Goal: Task Accomplishment & Management: Use online tool/utility

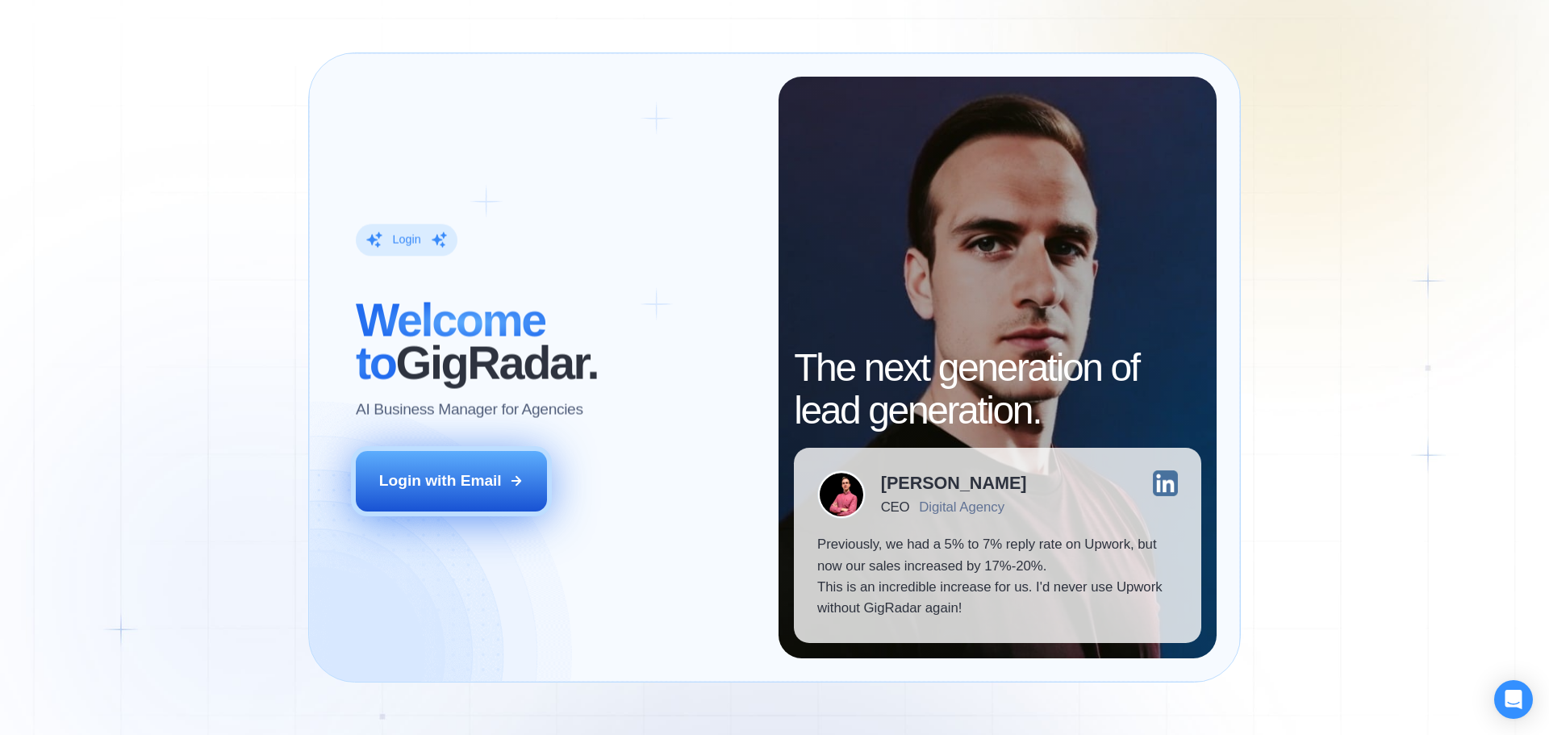
click at [444, 453] on button "Login with Email" at bounding box center [452, 481] width 192 height 60
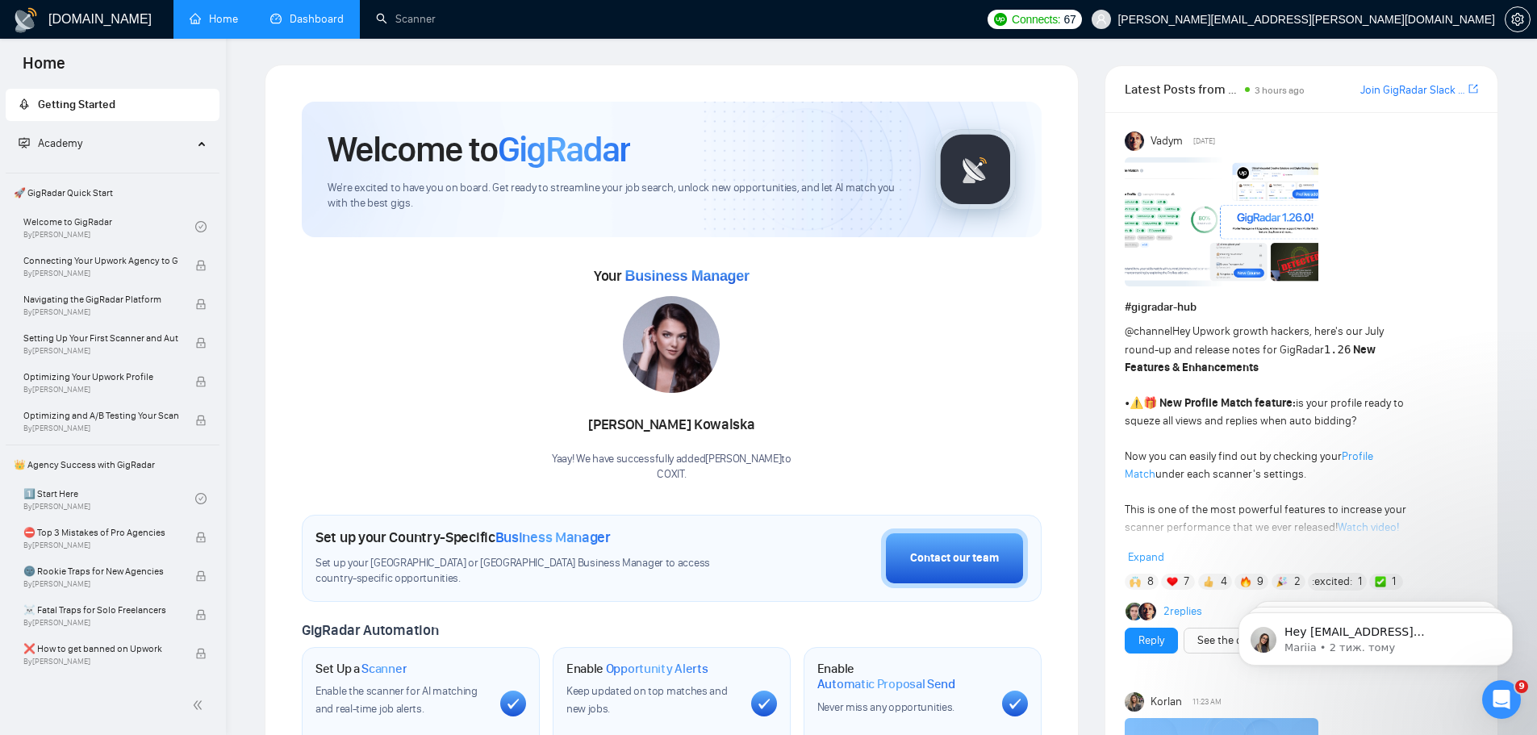
click at [318, 17] on link "Dashboard" at bounding box center [306, 19] width 73 height 14
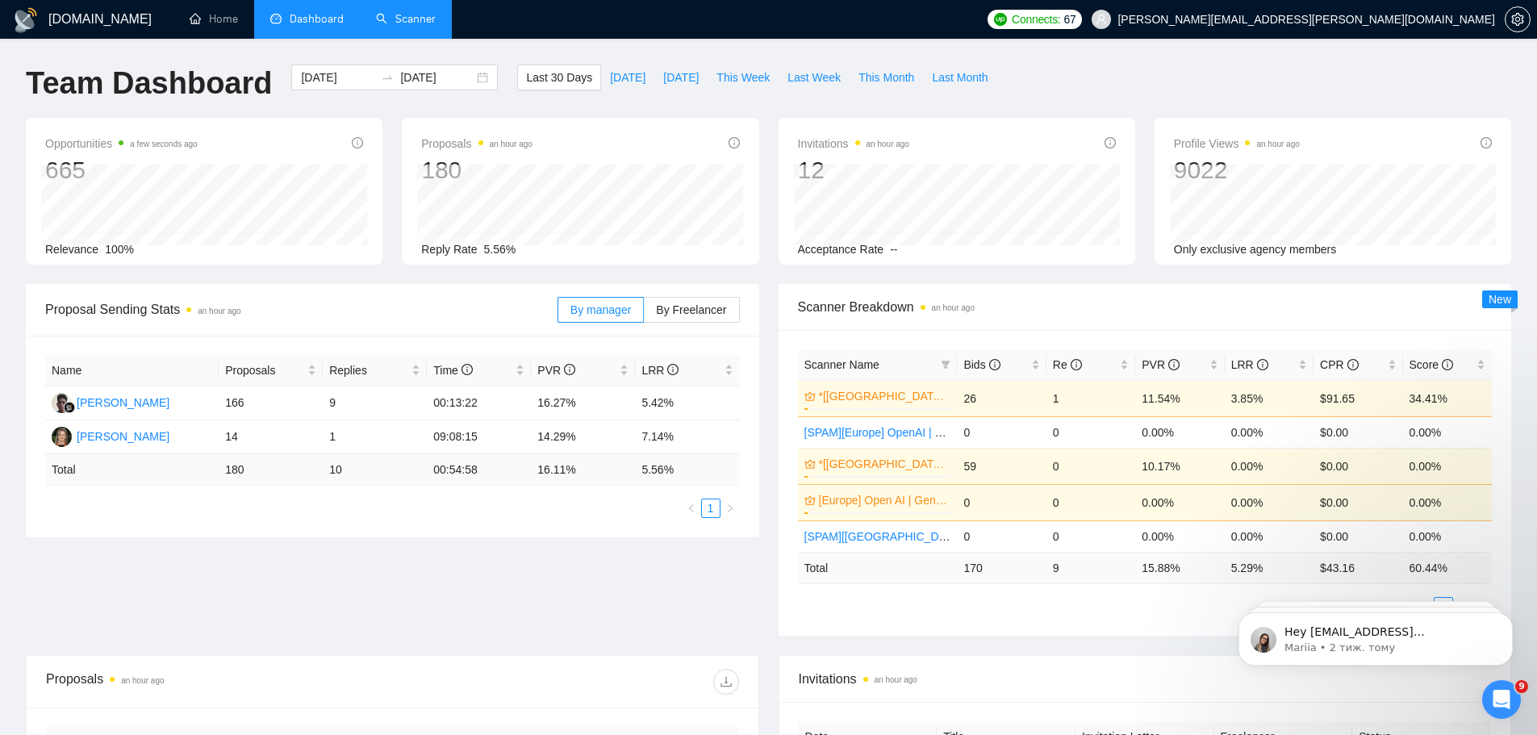
click at [409, 26] on link "Scanner" at bounding box center [406, 19] width 60 height 14
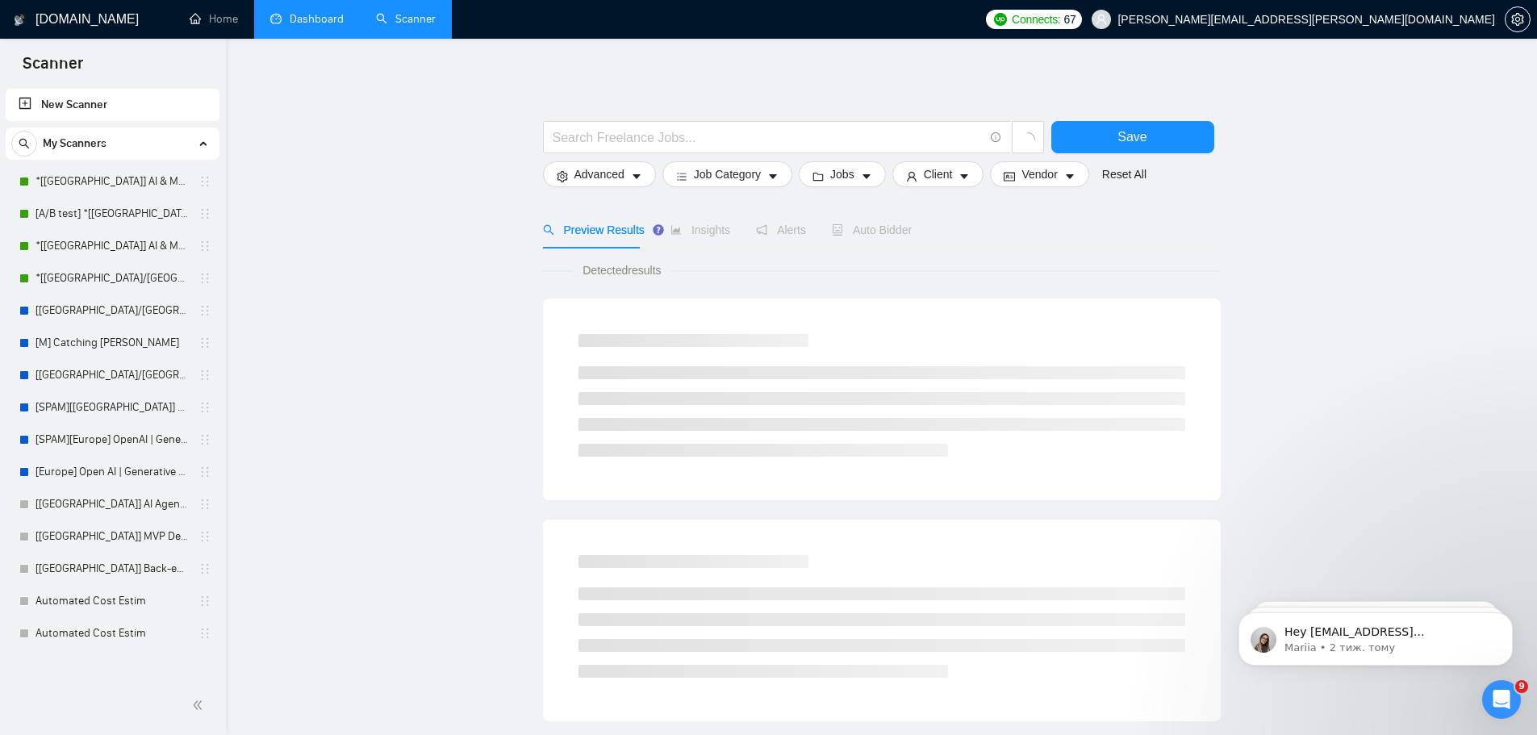
click at [323, 12] on link "Dashboard" at bounding box center [306, 19] width 73 height 14
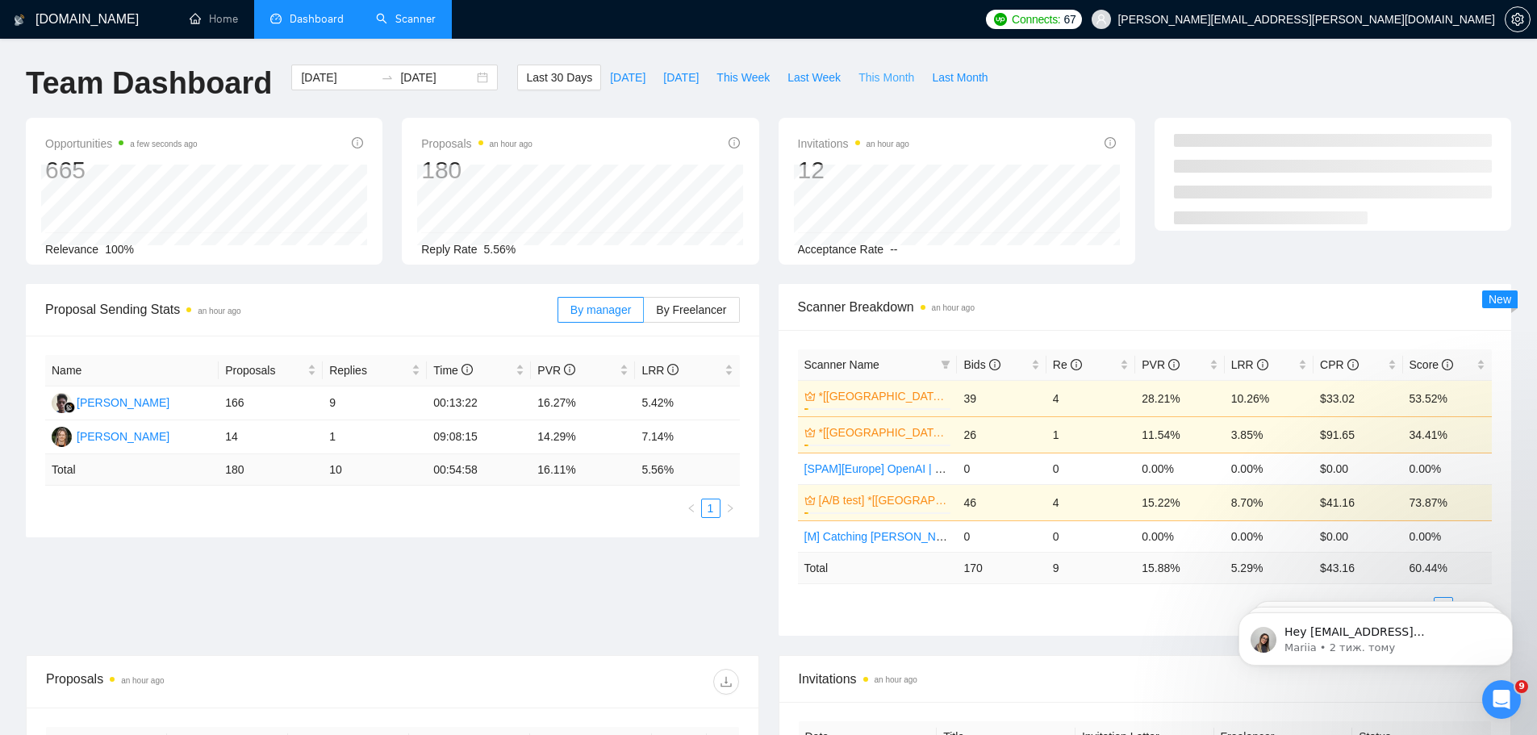
click at [866, 84] on span "This Month" at bounding box center [886, 78] width 56 height 18
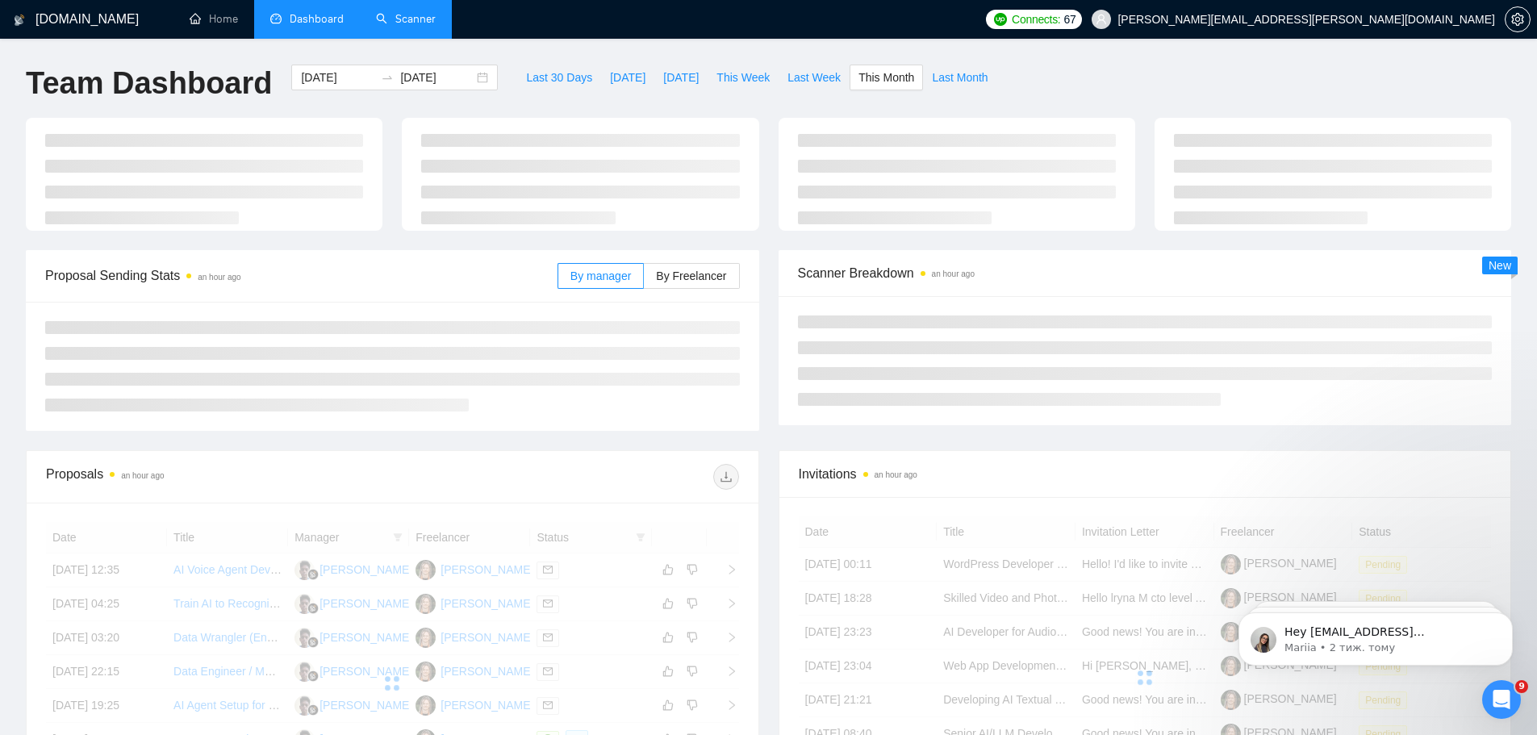
type input "[DATE]"
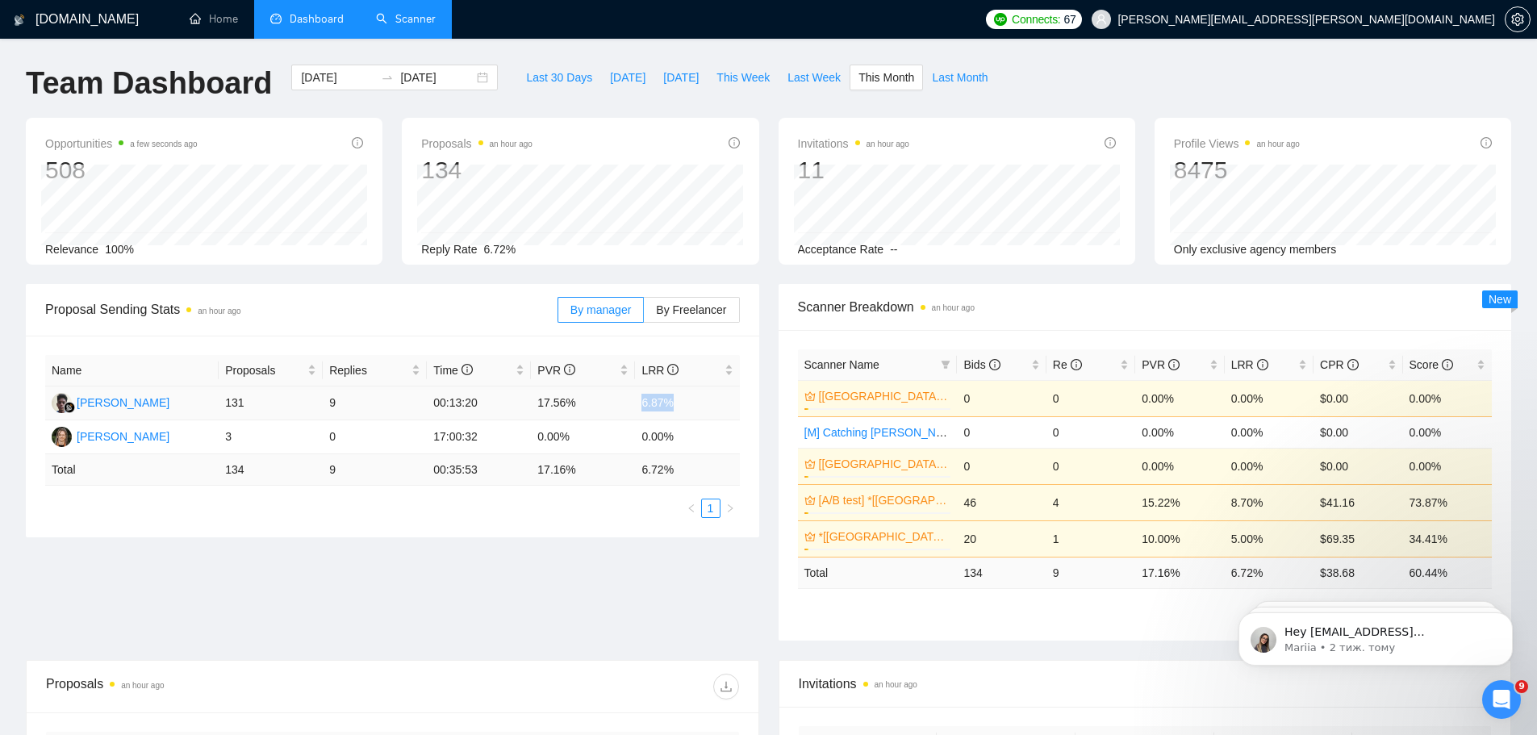
drag, startPoint x: 676, startPoint y: 406, endPoint x: 624, endPoint y: 405, distance: 51.6
click at [624, 405] on tr "[PERSON_NAME] 131 9 00:13:20 17.56% 6.87%" at bounding box center [392, 403] width 695 height 34
click at [775, 287] on div "Scanner Breakdown an hour ago Scanner Name Bids Re PVR LRR CPR Score [[GEOGRAPH…" at bounding box center [1145, 462] width 753 height 357
drag, startPoint x: 679, startPoint y: 406, endPoint x: 619, endPoint y: 407, distance: 60.5
click at [619, 407] on tr "[PERSON_NAME] 131 9 00:13:20 17.56% 6.87%" at bounding box center [392, 403] width 695 height 34
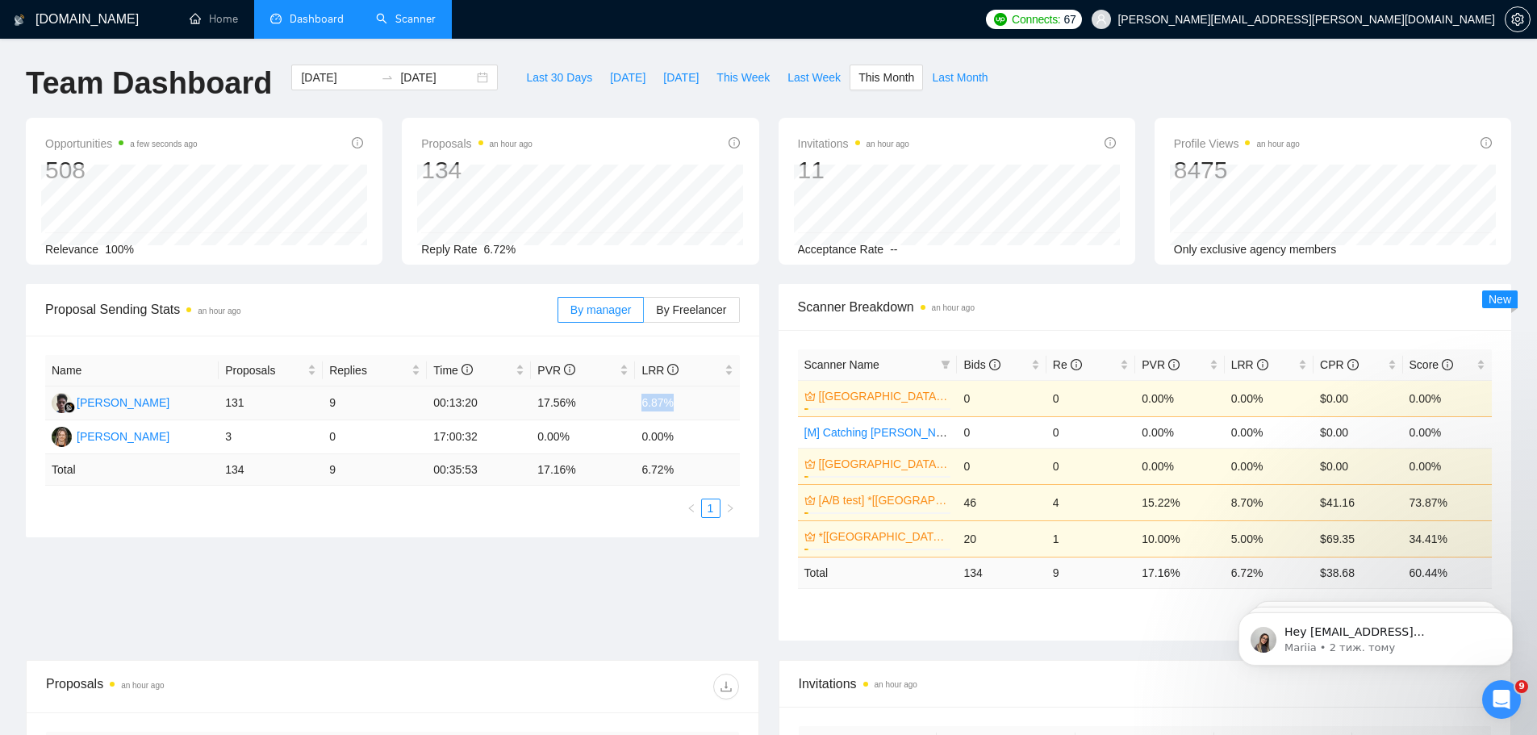
click at [681, 402] on td "6.87%" at bounding box center [687, 403] width 104 height 34
click at [949, 78] on span "Last Month" at bounding box center [960, 78] width 56 height 18
type input "[DATE]"
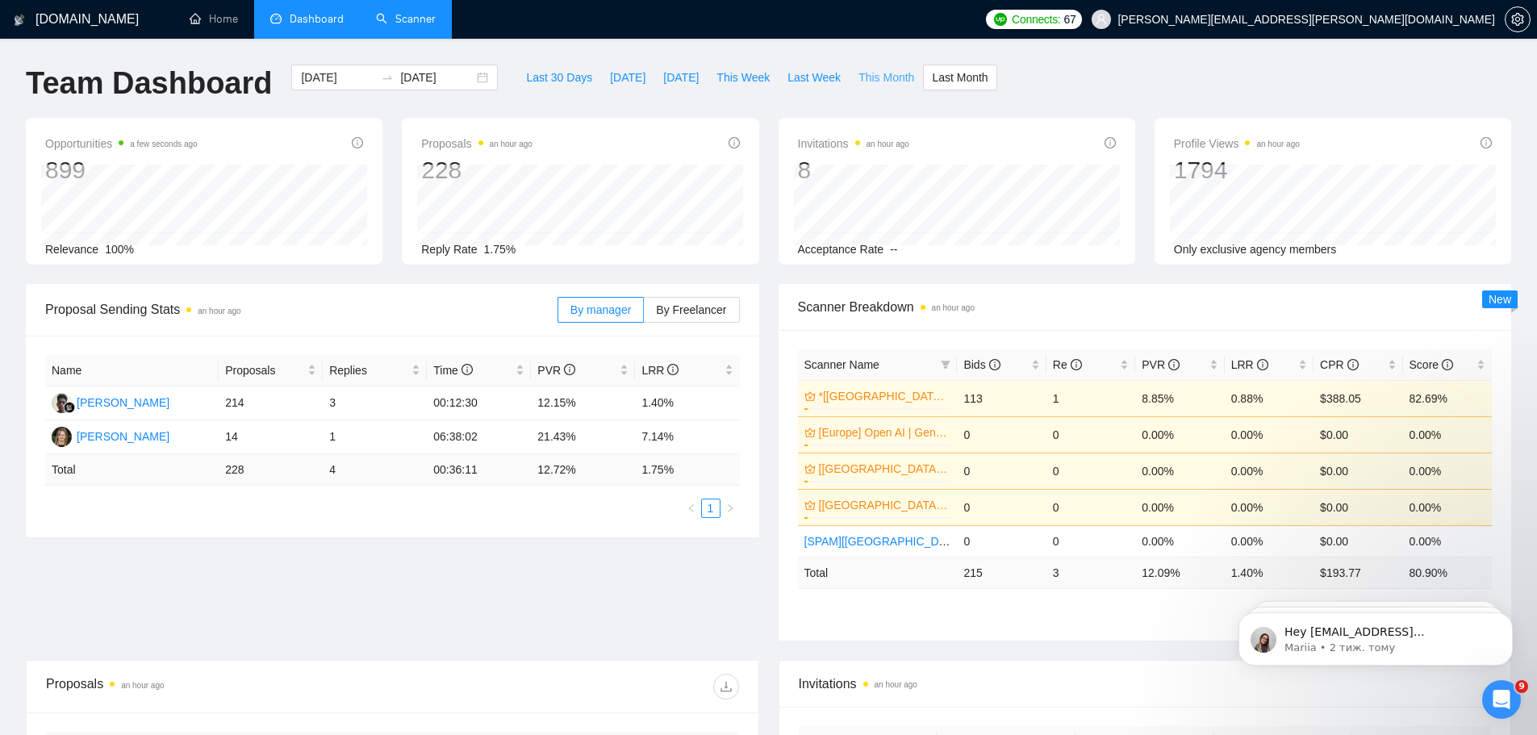
click at [867, 77] on span "This Month" at bounding box center [886, 78] width 56 height 18
type input "[DATE]"
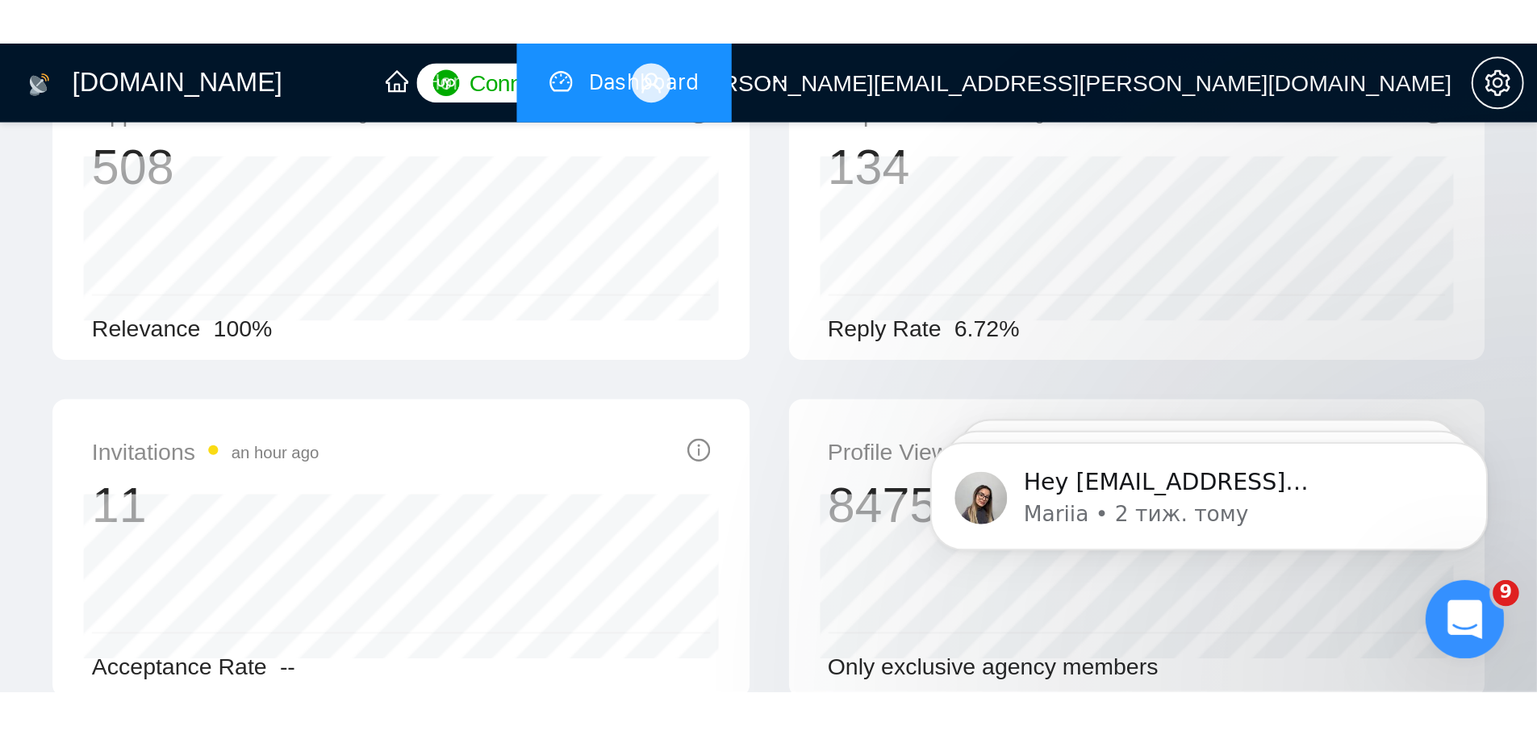
scroll to position [81, 0]
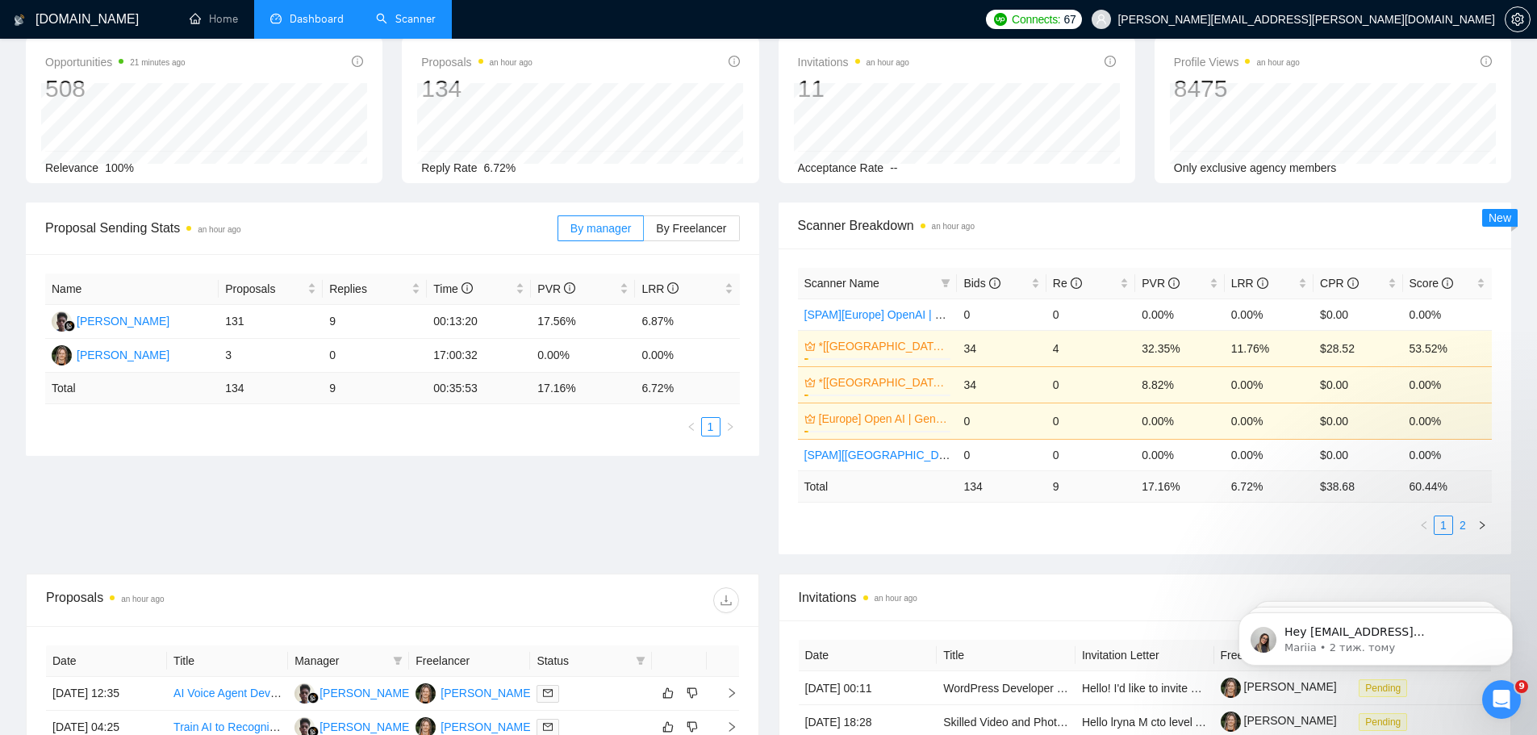
click at [1467, 526] on link "2" at bounding box center [1463, 525] width 18 height 18
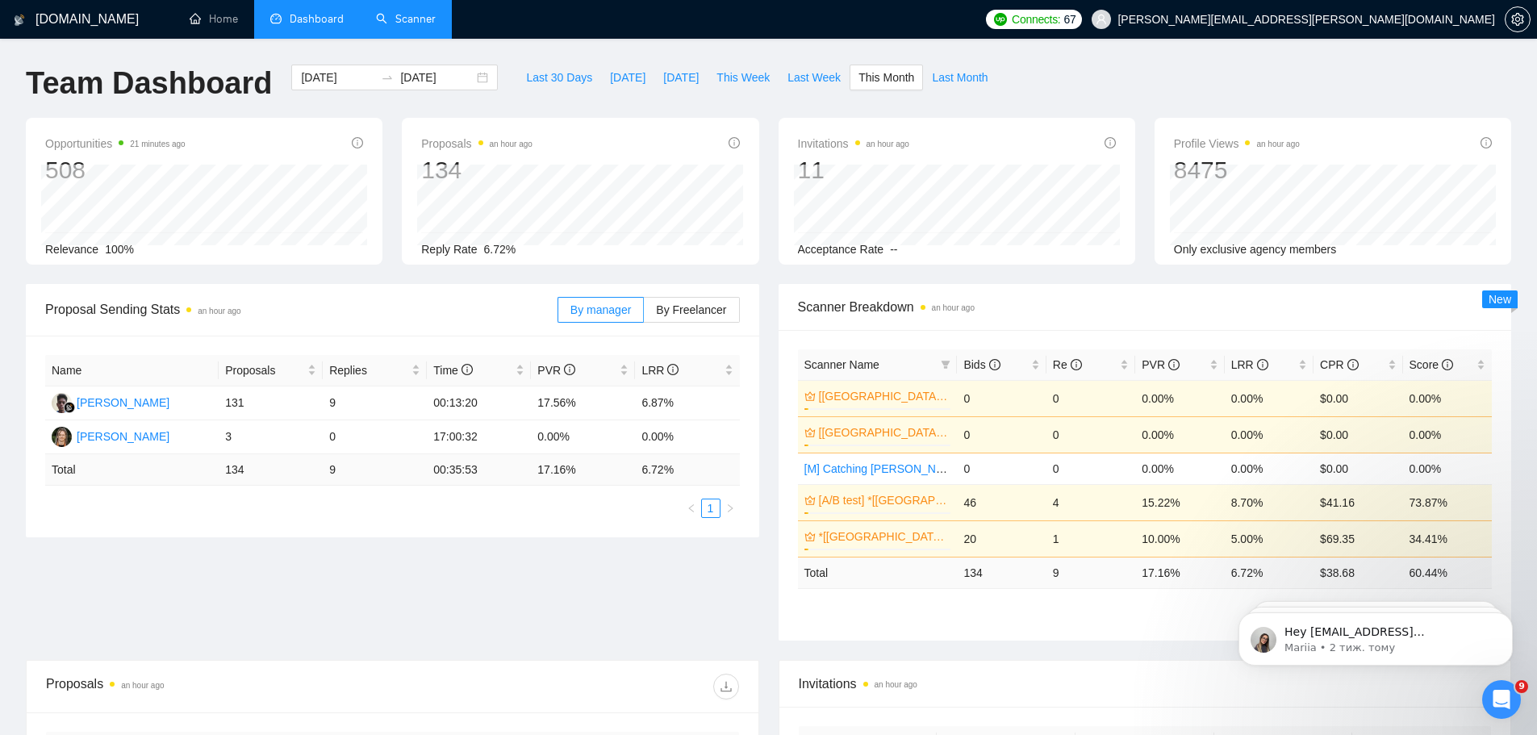
scroll to position [135, 0]
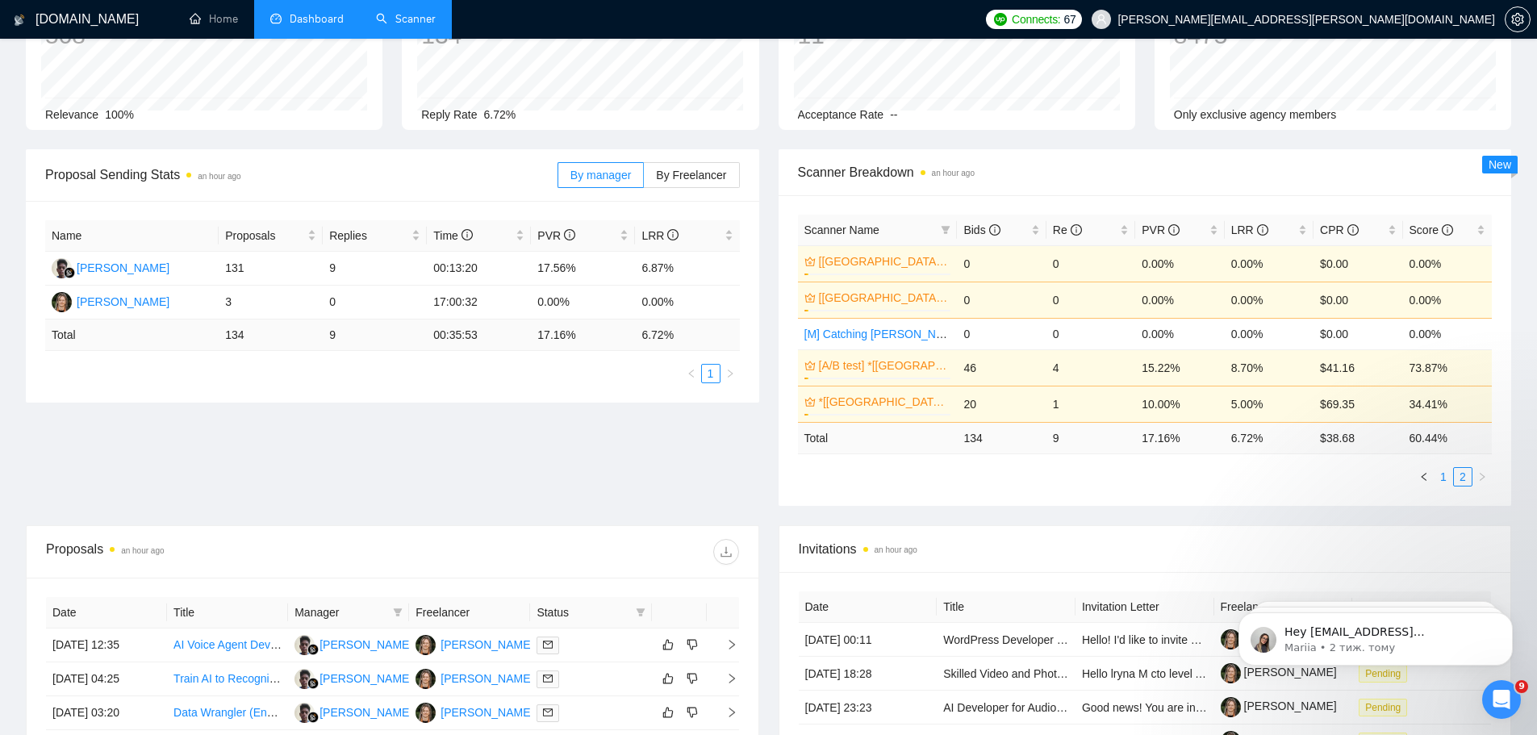
click at [1442, 478] on link "1" at bounding box center [1444, 477] width 18 height 18
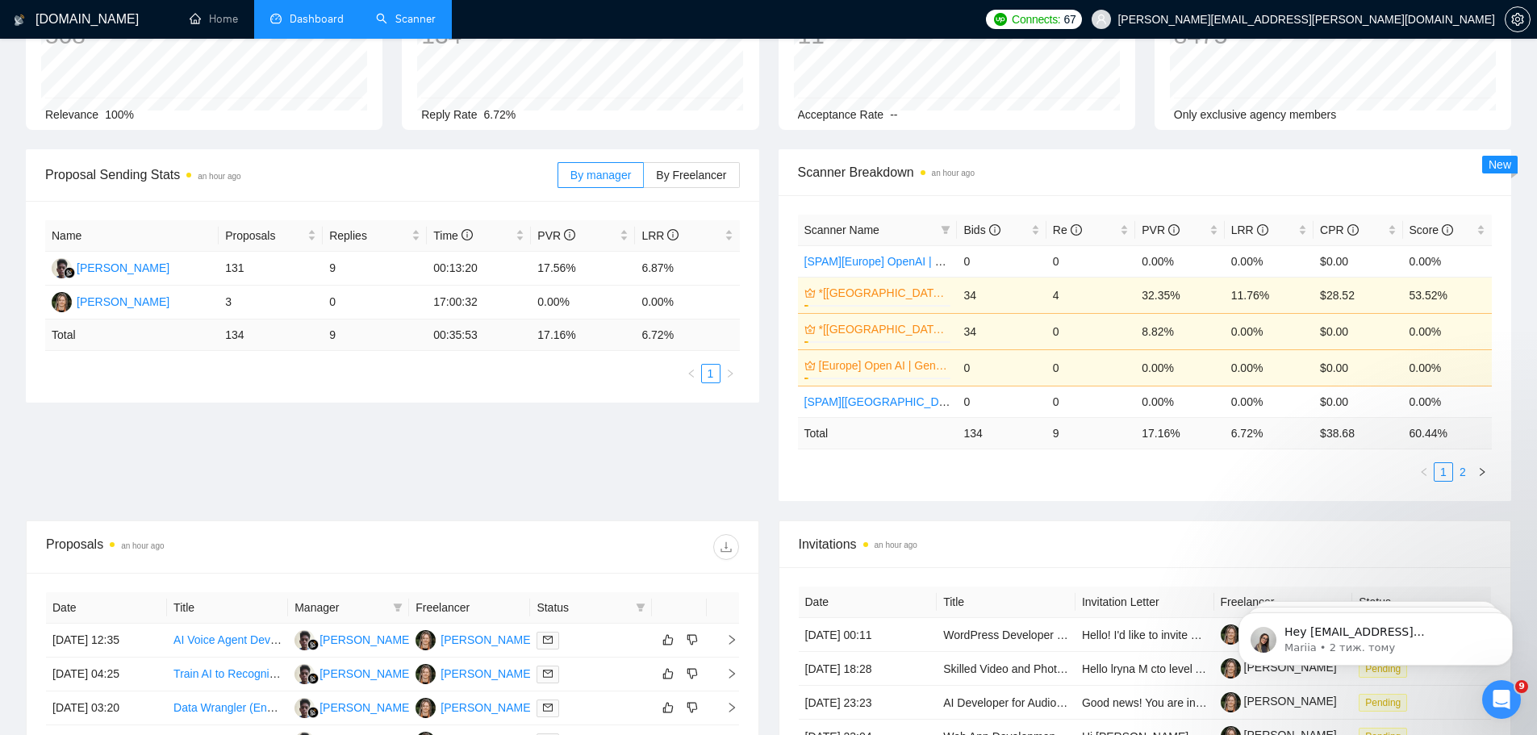
click at [1461, 473] on link "2" at bounding box center [1463, 472] width 18 height 18
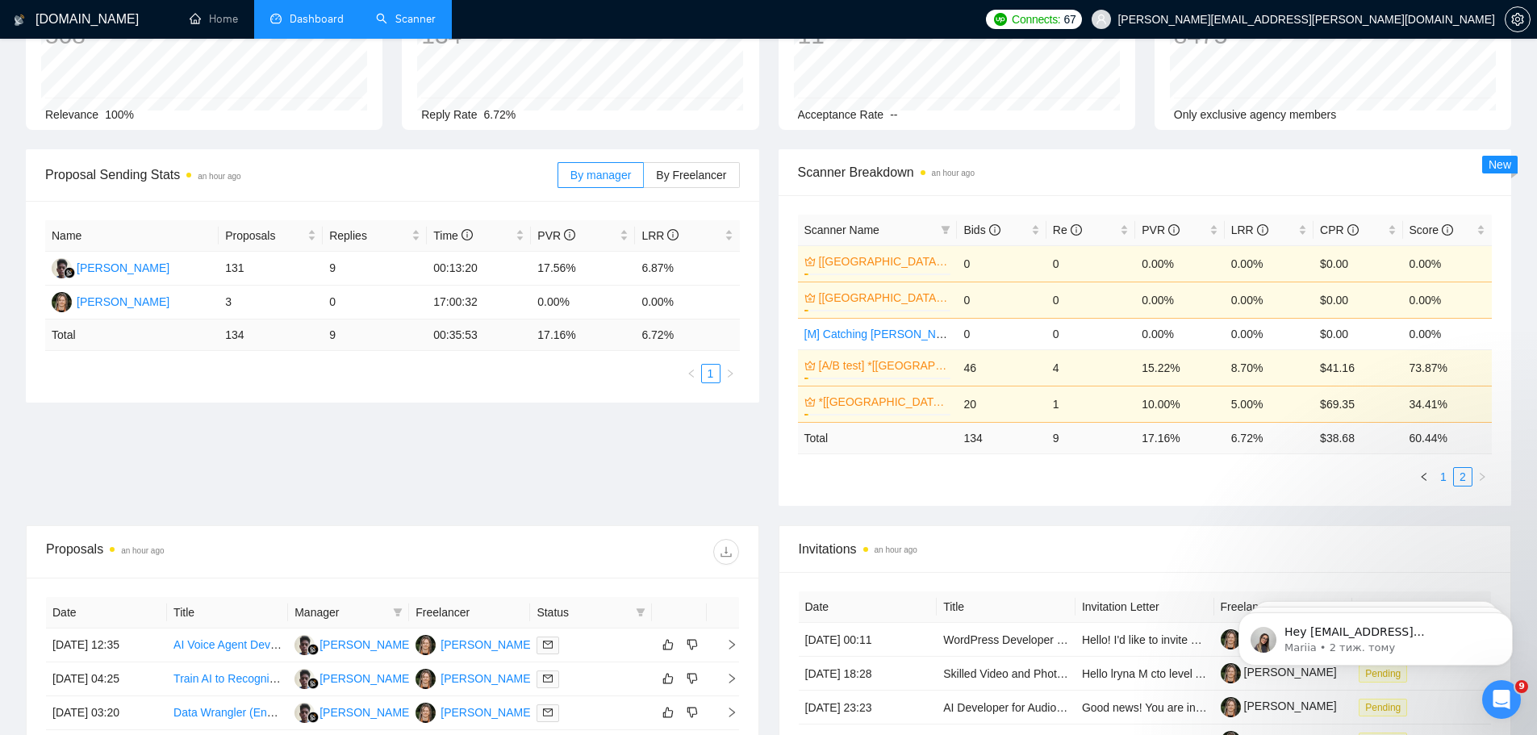
click at [1444, 478] on link "1" at bounding box center [1444, 477] width 18 height 18
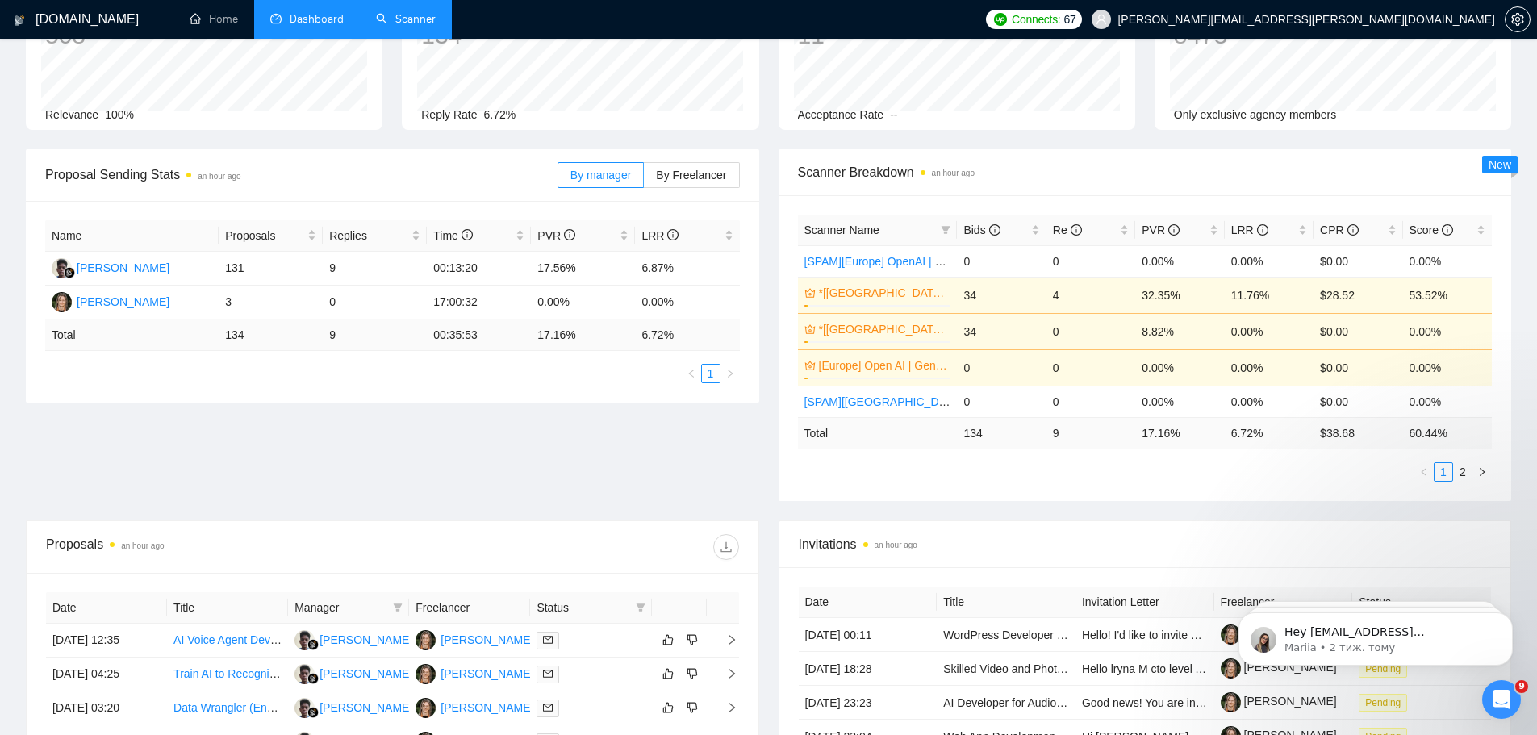
click at [426, 24] on link "Scanner" at bounding box center [406, 19] width 60 height 14
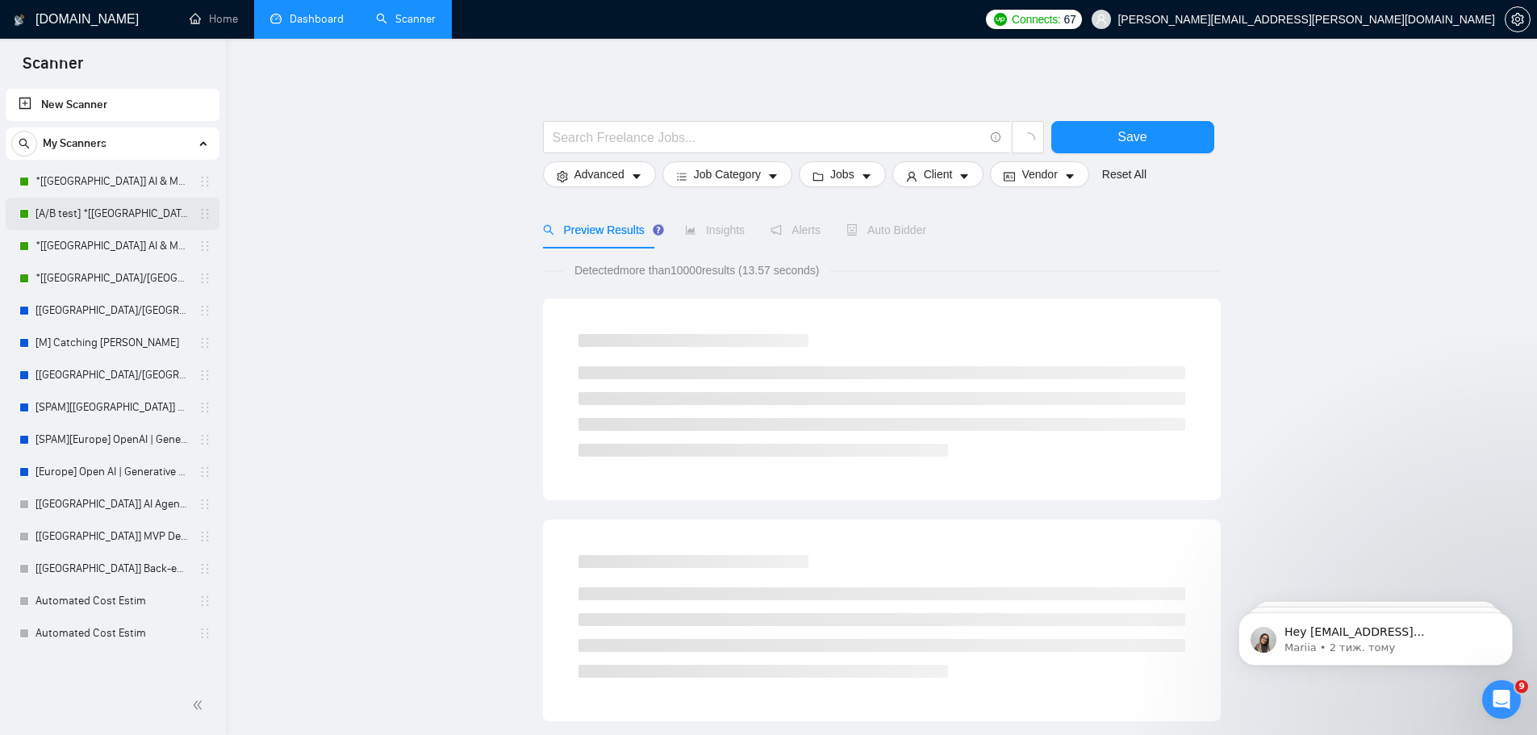
click at [121, 217] on link "[A/B test] *[[GEOGRAPHIC_DATA]] AI & Machine Learning Software" at bounding box center [111, 214] width 153 height 32
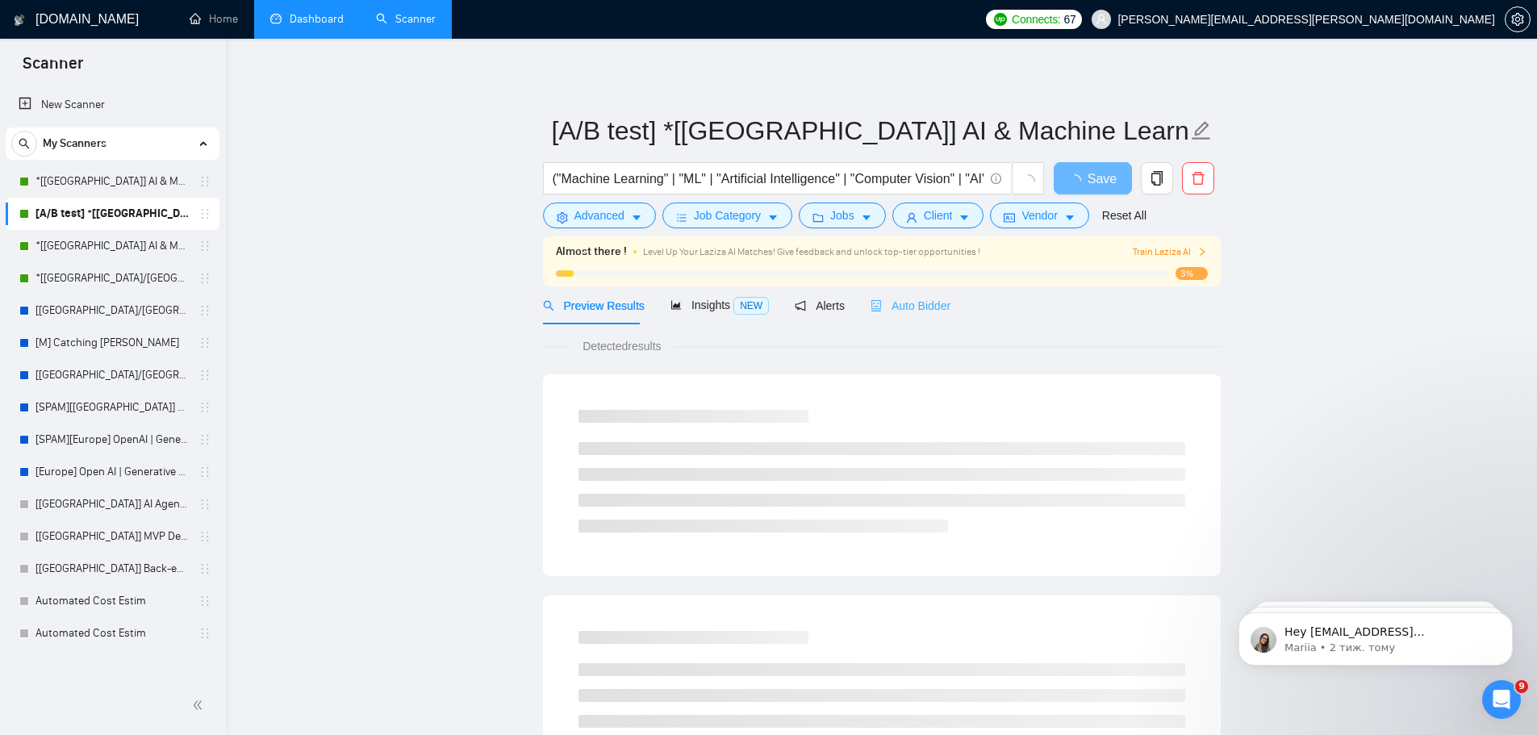
click at [921, 315] on div "Auto Bidder" at bounding box center [911, 305] width 80 height 38
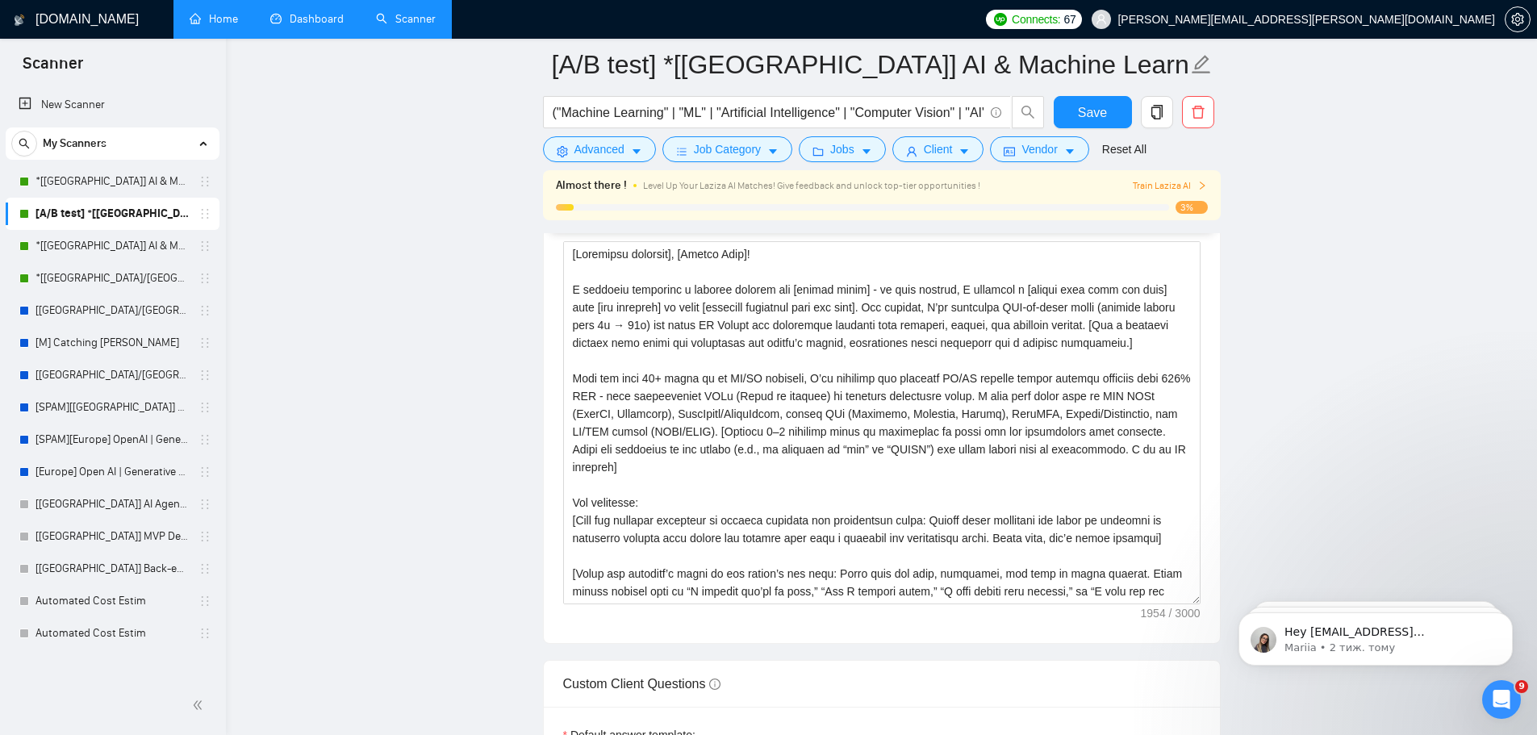
click at [232, 18] on link "Home" at bounding box center [214, 19] width 48 height 14
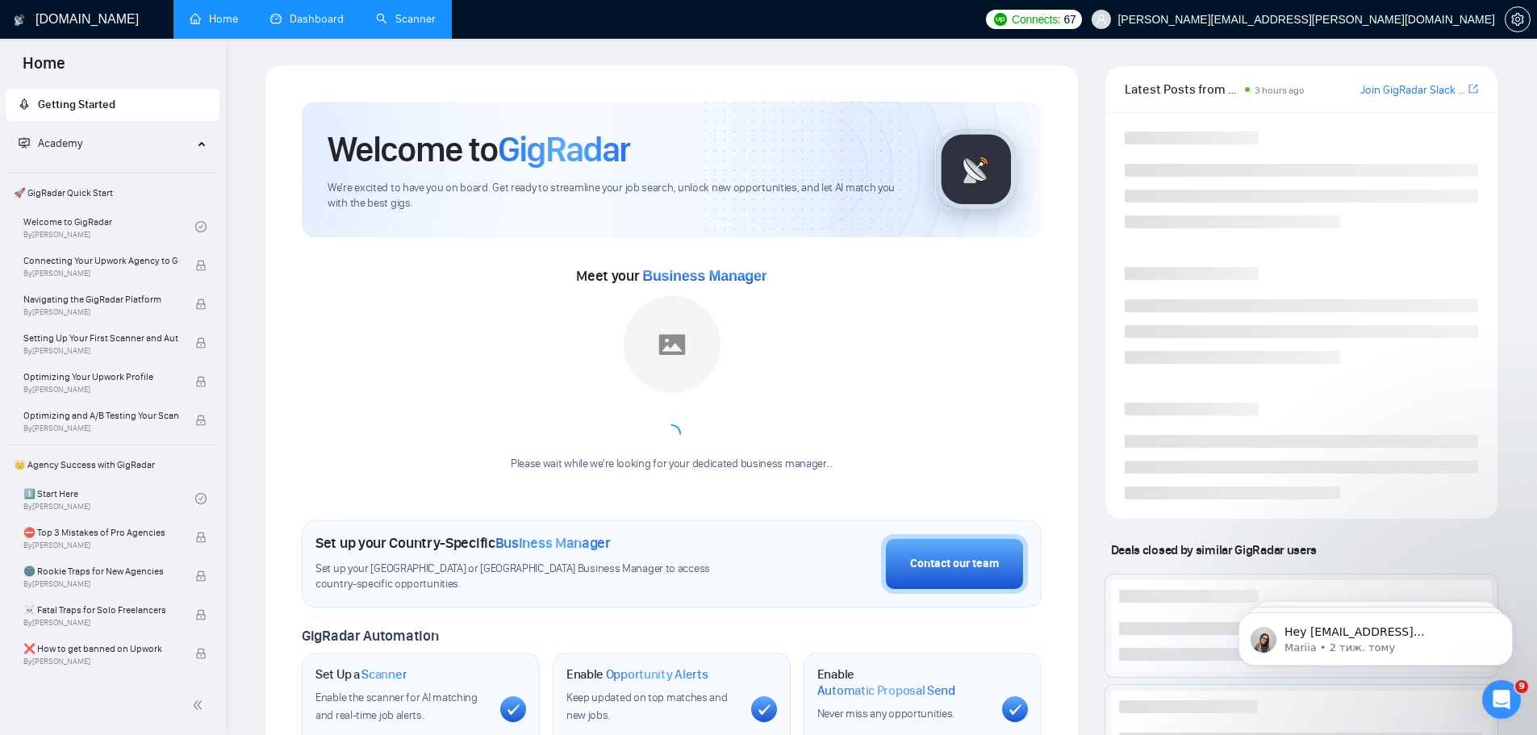
click at [334, 22] on link "Dashboard" at bounding box center [306, 19] width 73 height 14
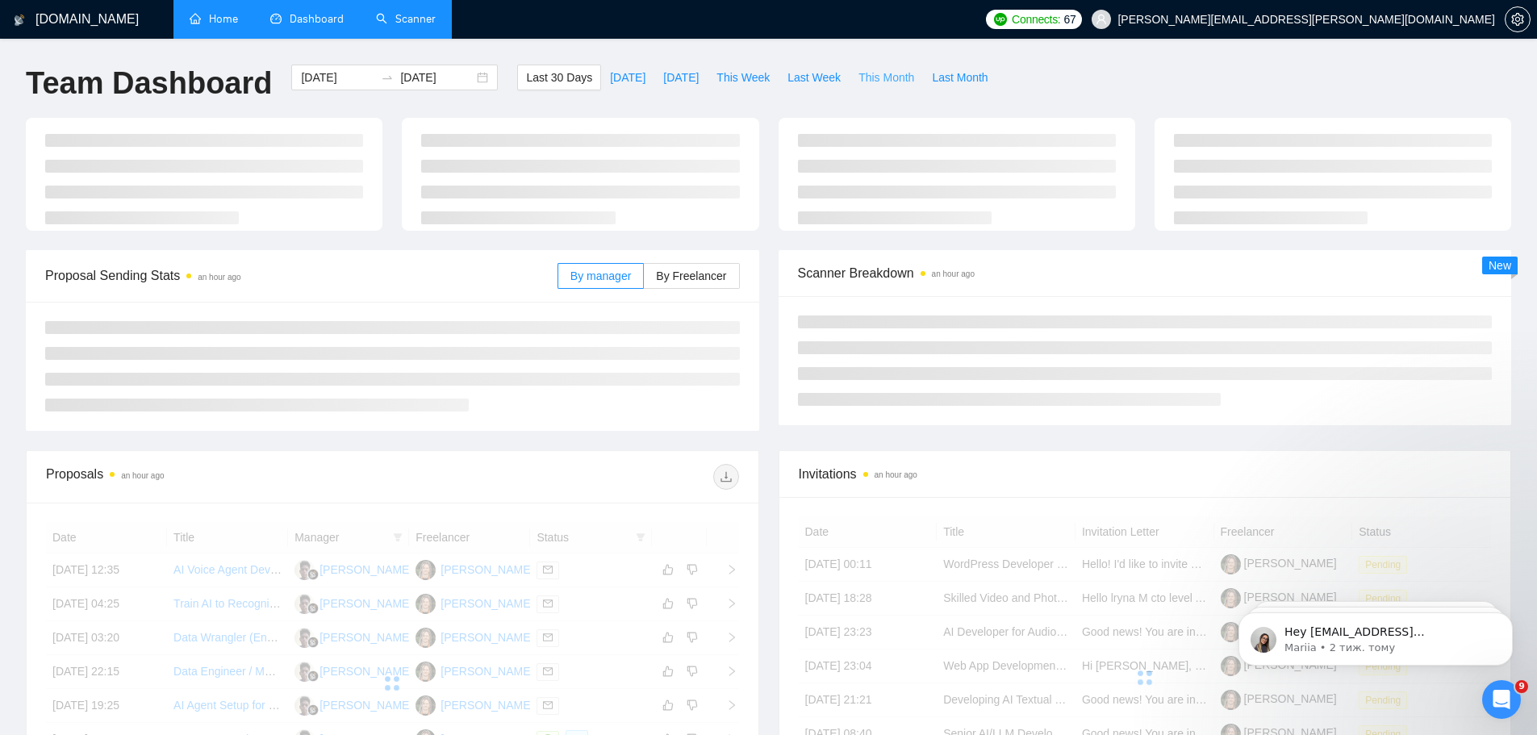
click at [873, 69] on span "This Month" at bounding box center [886, 78] width 56 height 18
type input "[DATE]"
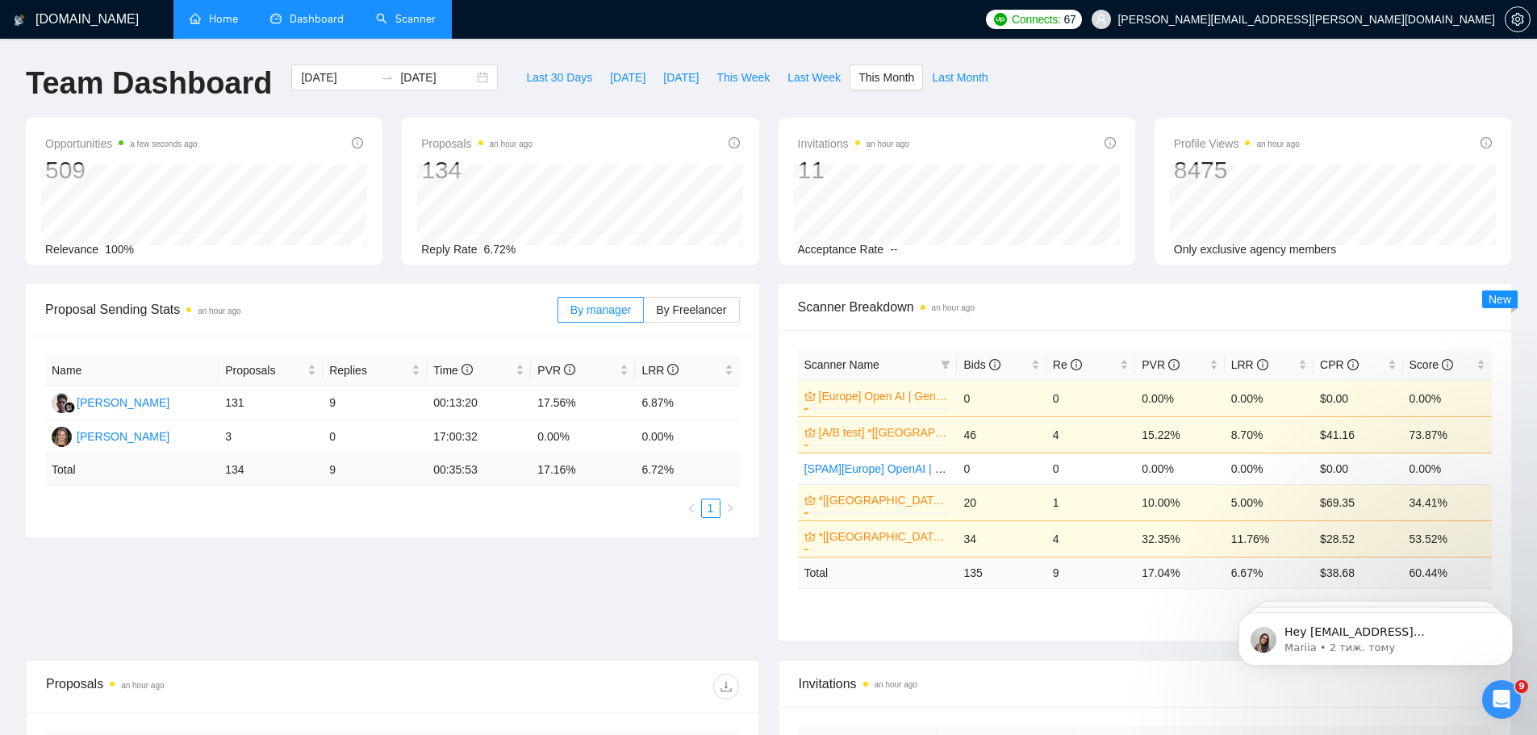
scroll to position [135, 0]
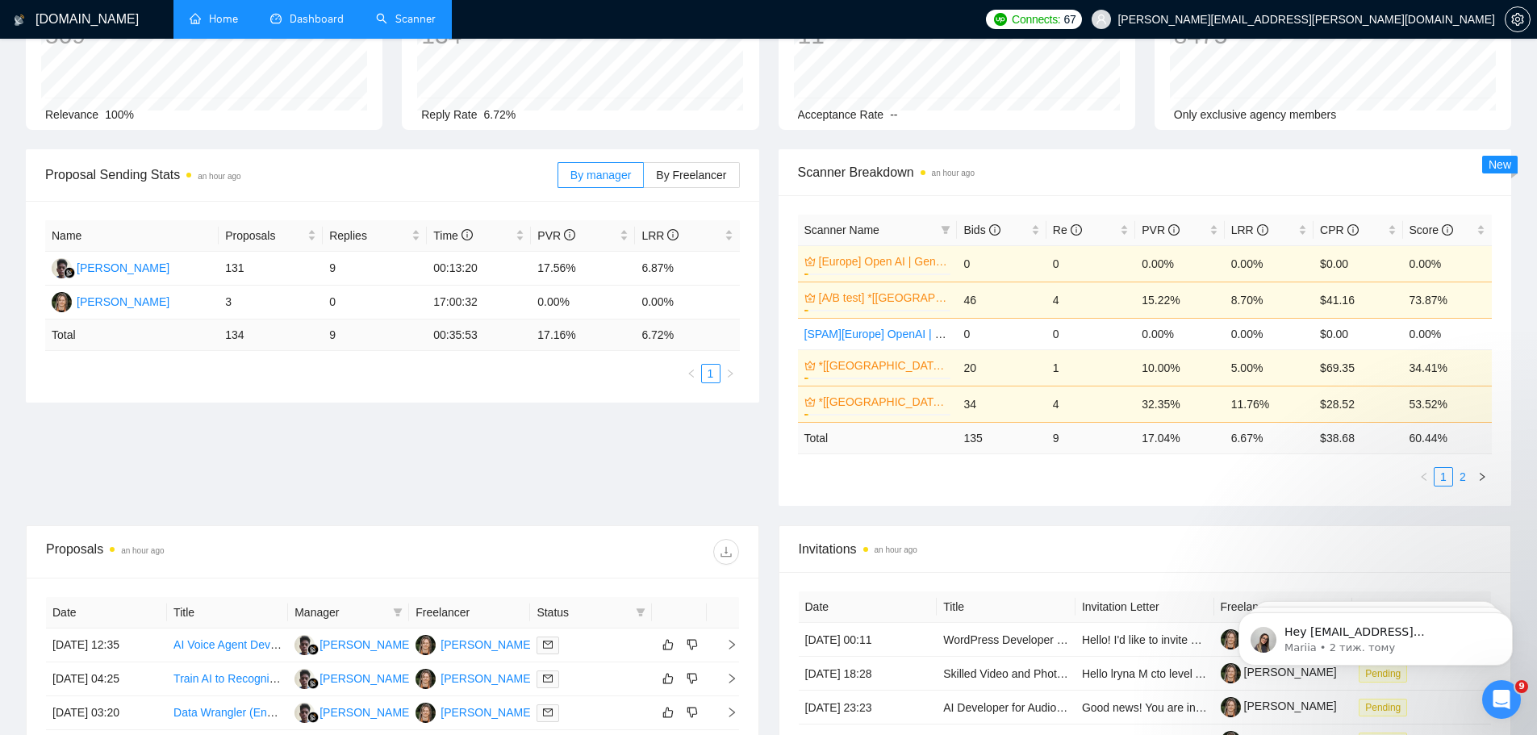
click at [1459, 475] on link "2" at bounding box center [1463, 477] width 18 height 18
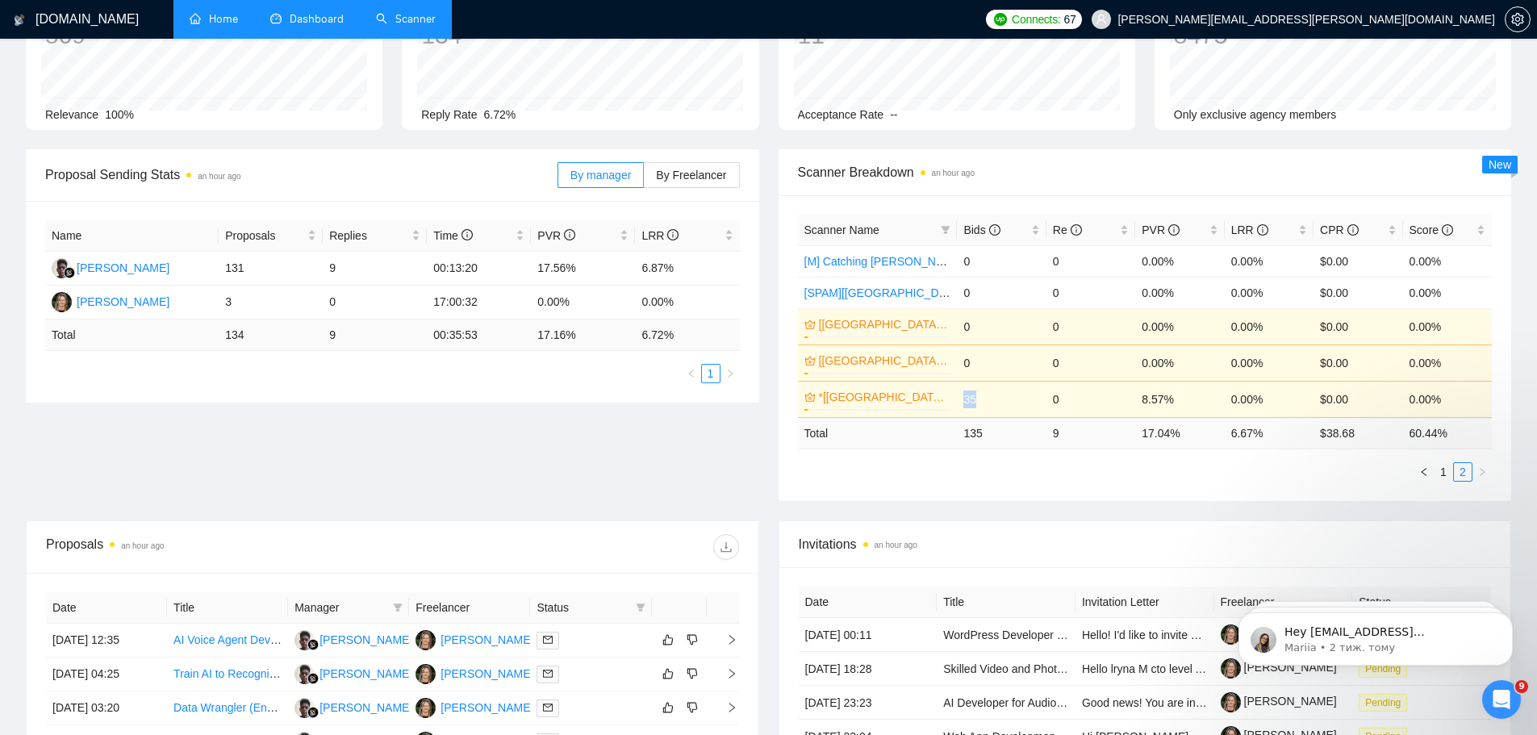
drag, startPoint x: 979, startPoint y: 398, endPoint x: 966, endPoint y: 400, distance: 13.9
click at [966, 400] on td "35" at bounding box center [1001, 399] width 89 height 36
click at [1049, 475] on ul "1 2" at bounding box center [1145, 471] width 695 height 19
click at [1443, 476] on link "1" at bounding box center [1444, 472] width 18 height 18
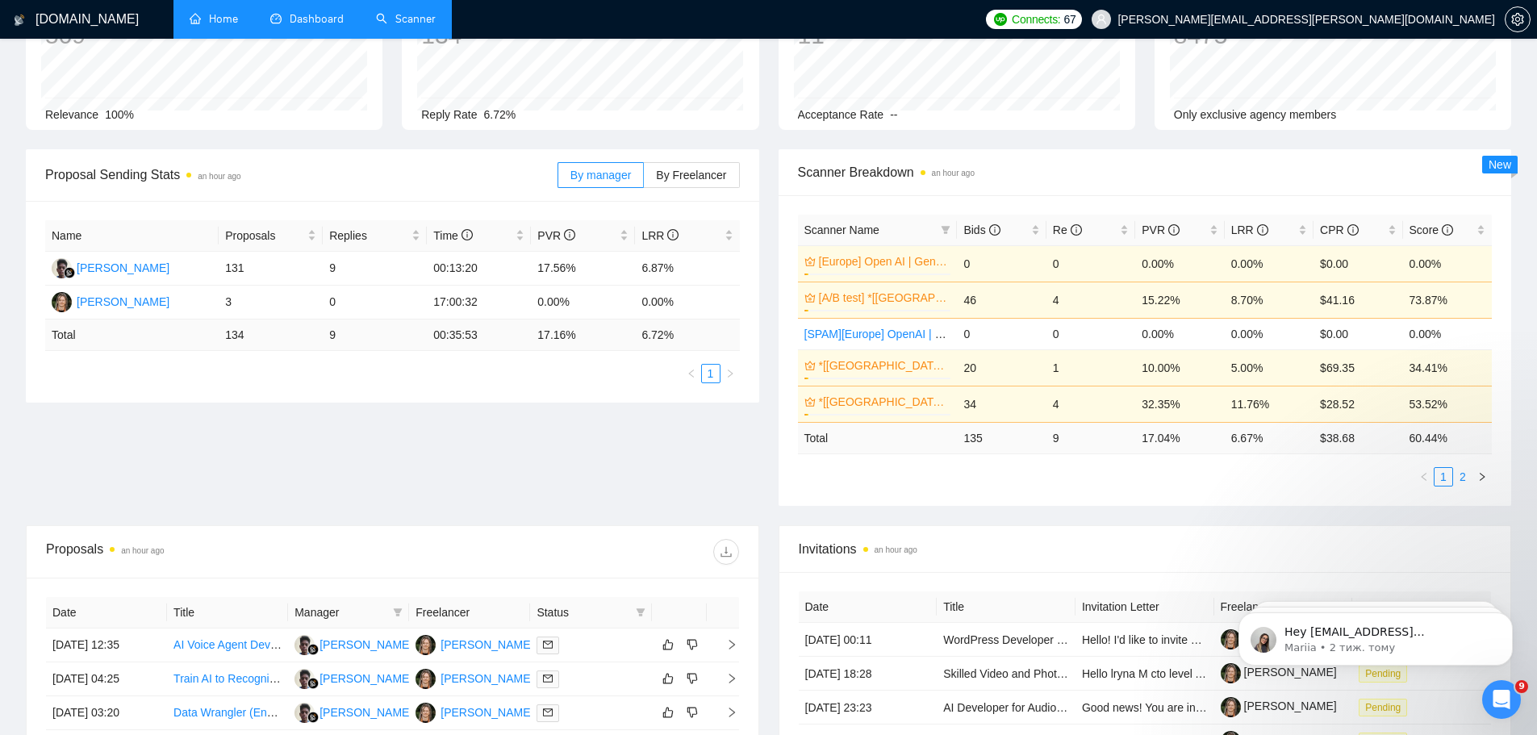
click at [1466, 478] on link "2" at bounding box center [1463, 477] width 18 height 18
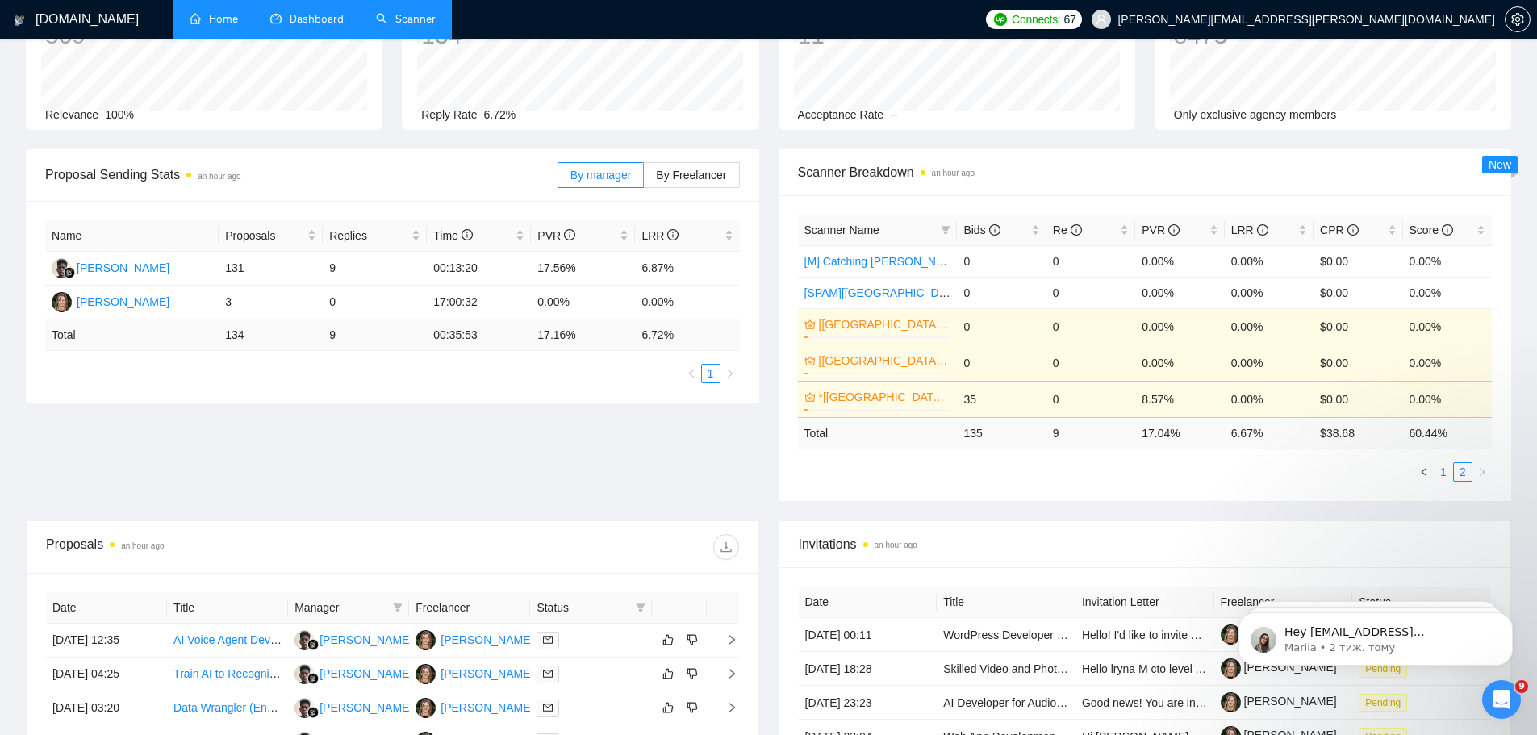
click at [1446, 475] on link "1" at bounding box center [1444, 472] width 18 height 18
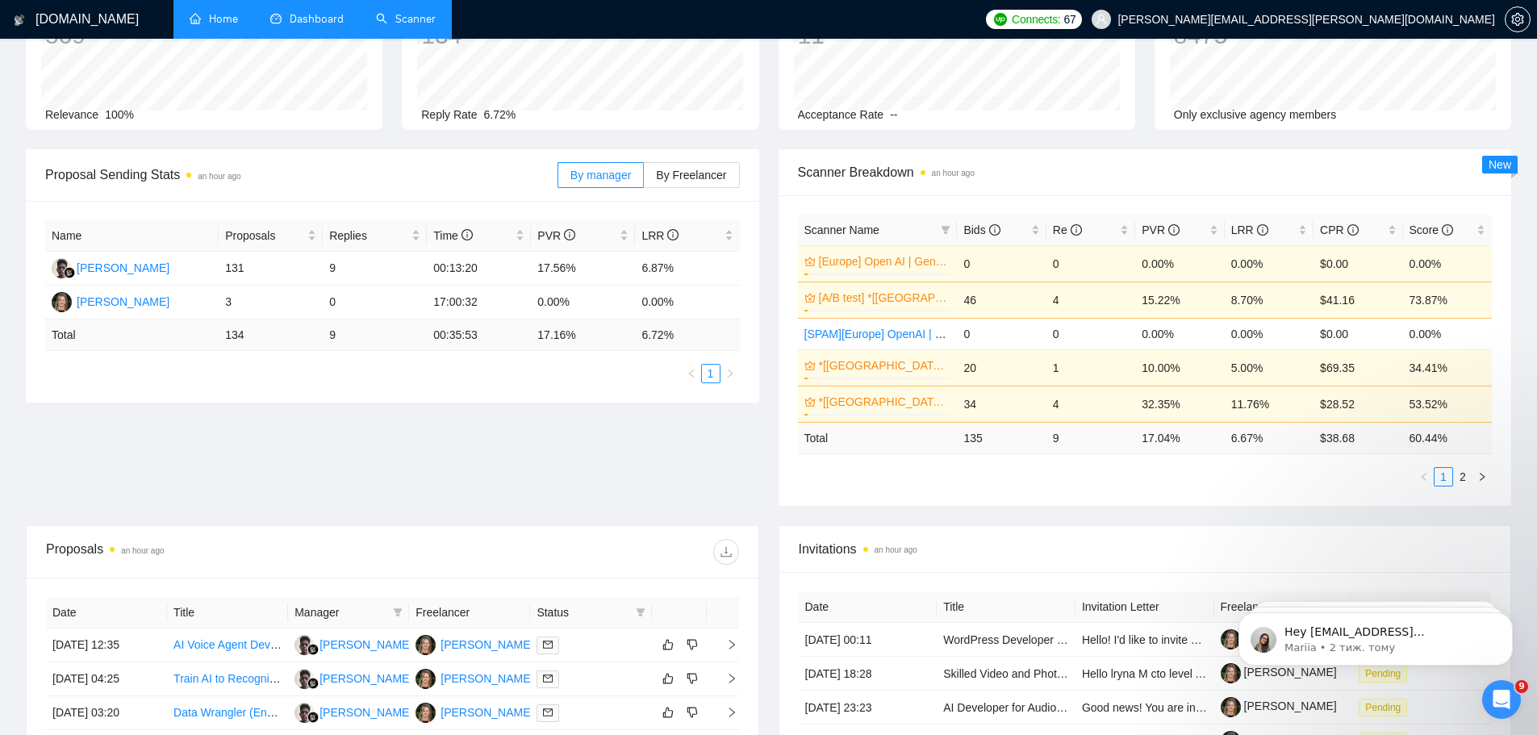
click at [407, 19] on link "Scanner" at bounding box center [406, 19] width 60 height 14
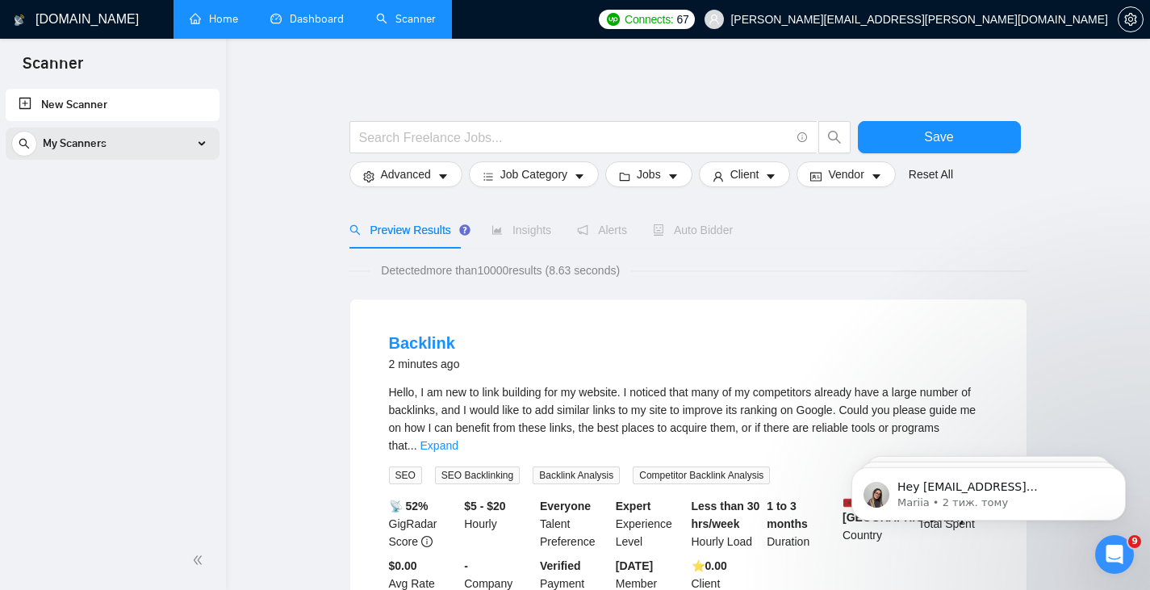
click at [185, 148] on div "My Scanners" at bounding box center [112, 143] width 203 height 32
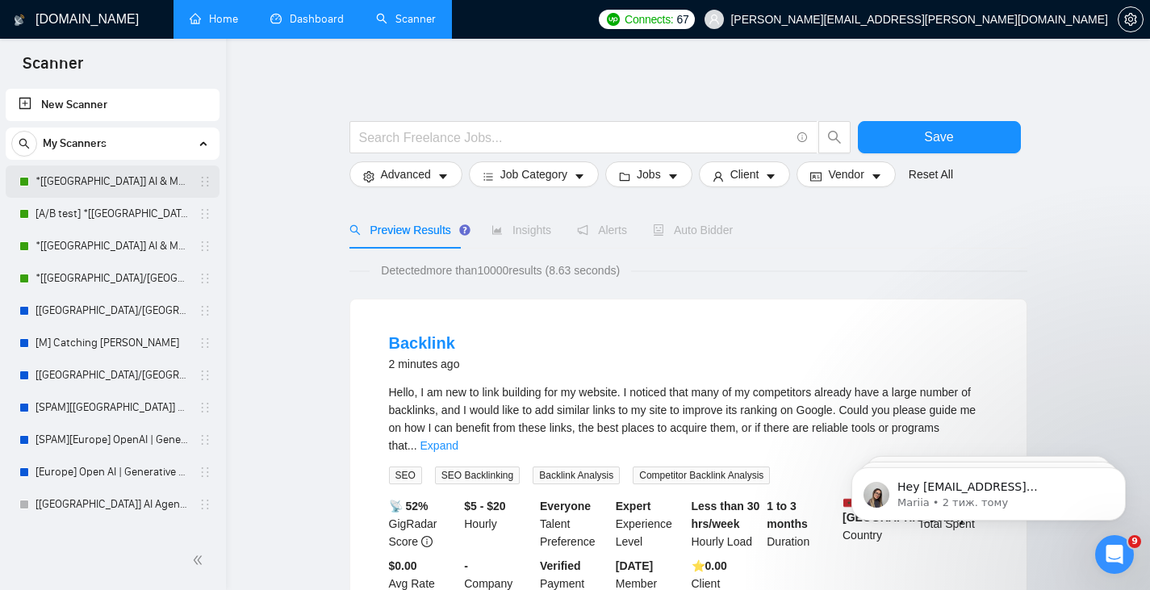
click at [116, 190] on link "*[[GEOGRAPHIC_DATA]] AI & Machine Learning Software" at bounding box center [111, 181] width 153 height 32
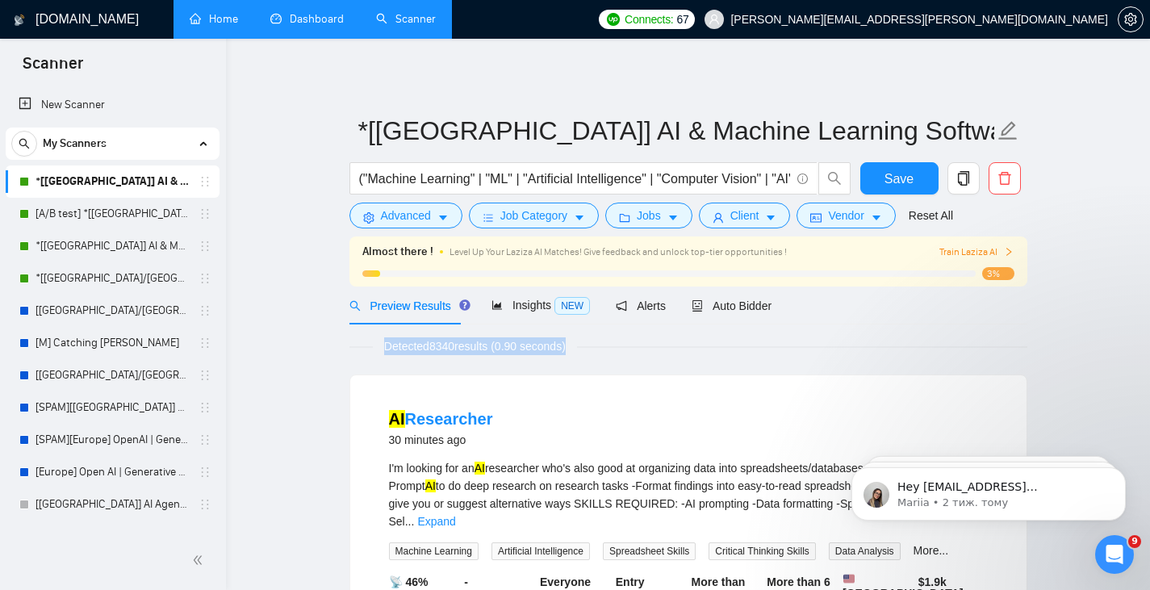
drag, startPoint x: 571, startPoint y: 349, endPoint x: 382, endPoint y: 352, distance: 189.6
click at [382, 352] on span "Detected 8340 results (0.90 seconds)" at bounding box center [475, 346] width 204 height 18
